Goal: Transaction & Acquisition: Book appointment/travel/reservation

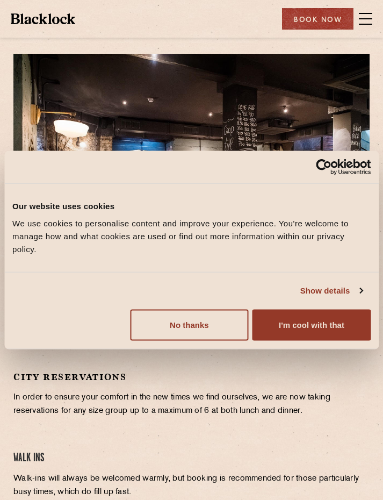
click at [286, 325] on button "I'm cool with that" at bounding box center [312, 324] width 118 height 31
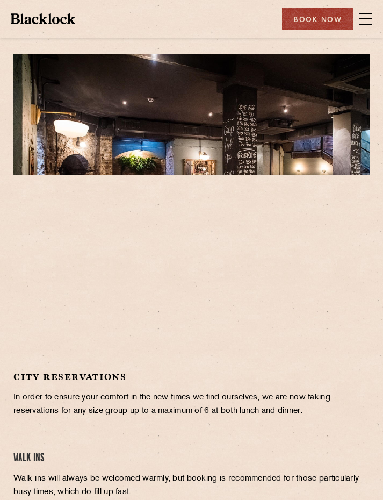
click at [352, 18] on div "Book Now" at bounding box center [318, 19] width 72 height 22
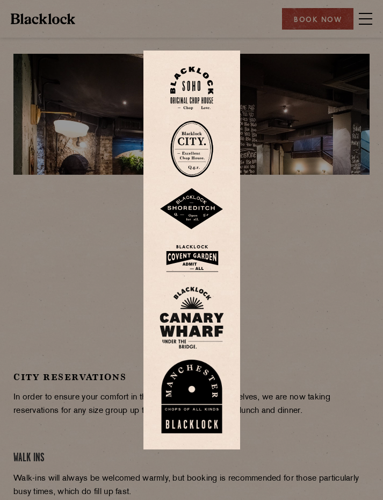
click at [297, 269] on div at bounding box center [191, 250] width 383 height 500
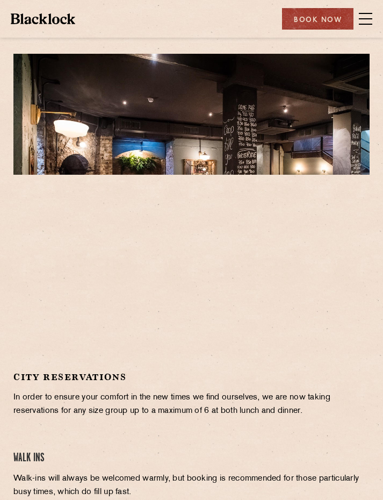
click at [360, 24] on span at bounding box center [365, 24] width 13 height 1
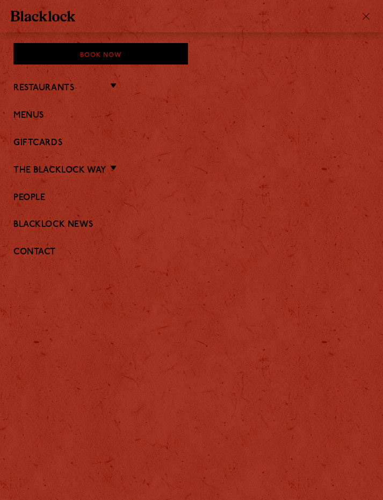
click at [109, 94] on li "Restaurants [GEOGRAPHIC_DATA] [GEOGRAPHIC_DATA] [GEOGRAPHIC_DATA] [GEOGRAPHIC_D…" at bounding box center [191, 88] width 357 height 14
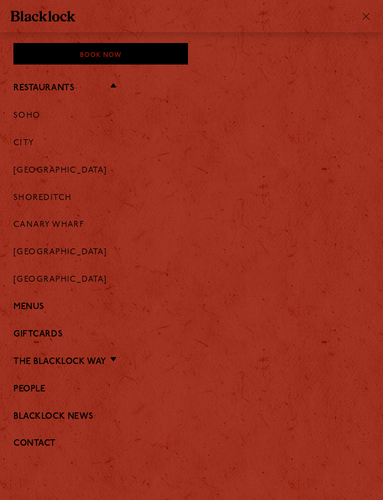
click at [27, 141] on link "City" at bounding box center [23, 144] width 21 height 10
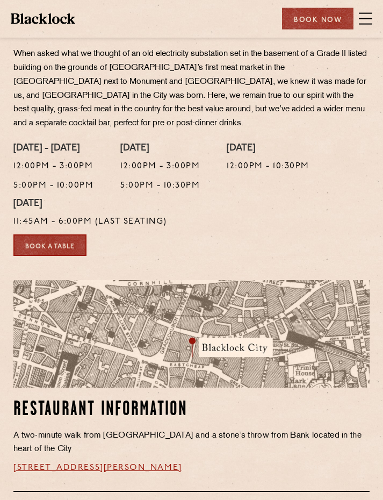
scroll to position [243, 0]
click at [65, 244] on link "Book a Table" at bounding box center [49, 245] width 73 height 22
